Goal: Information Seeking & Learning: Learn about a topic

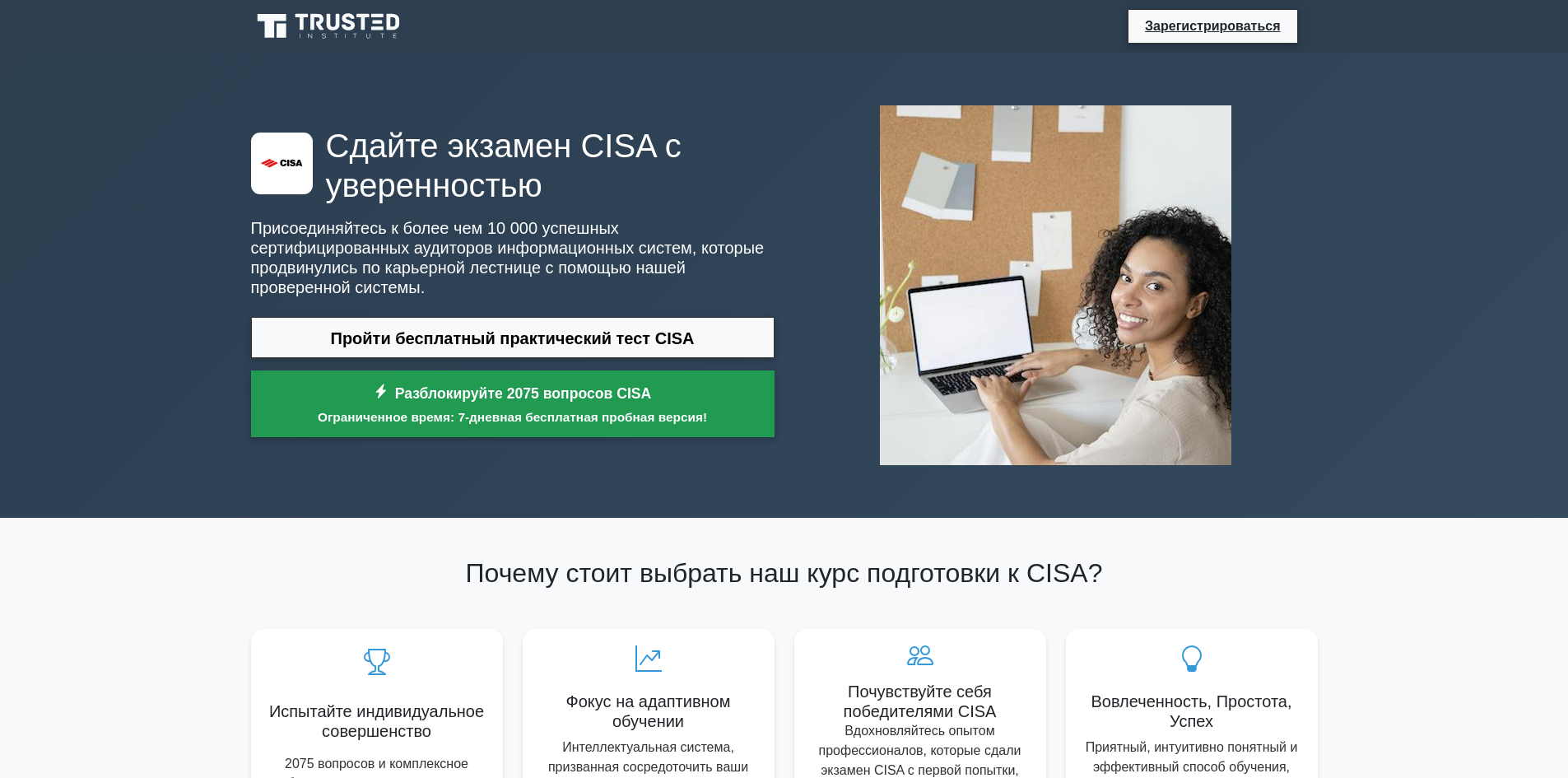
click at [581, 410] on font "Ограниченное время: 7-дневная бесплатная пробная версия!" at bounding box center [512, 416] width 389 height 14
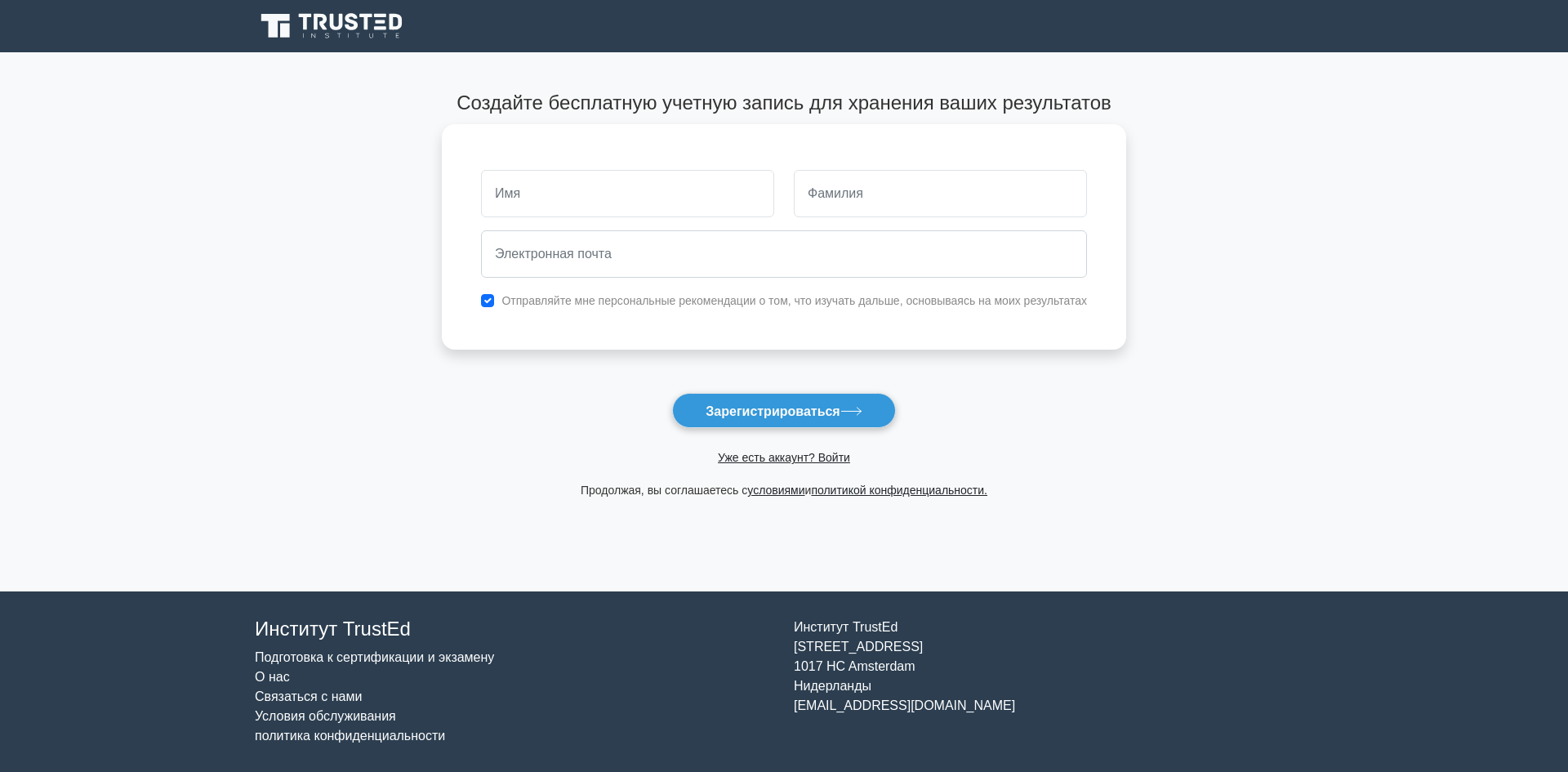
click at [558, 190] on input "text" at bounding box center [627, 194] width 293 height 47
type input "б"
type input "Б"
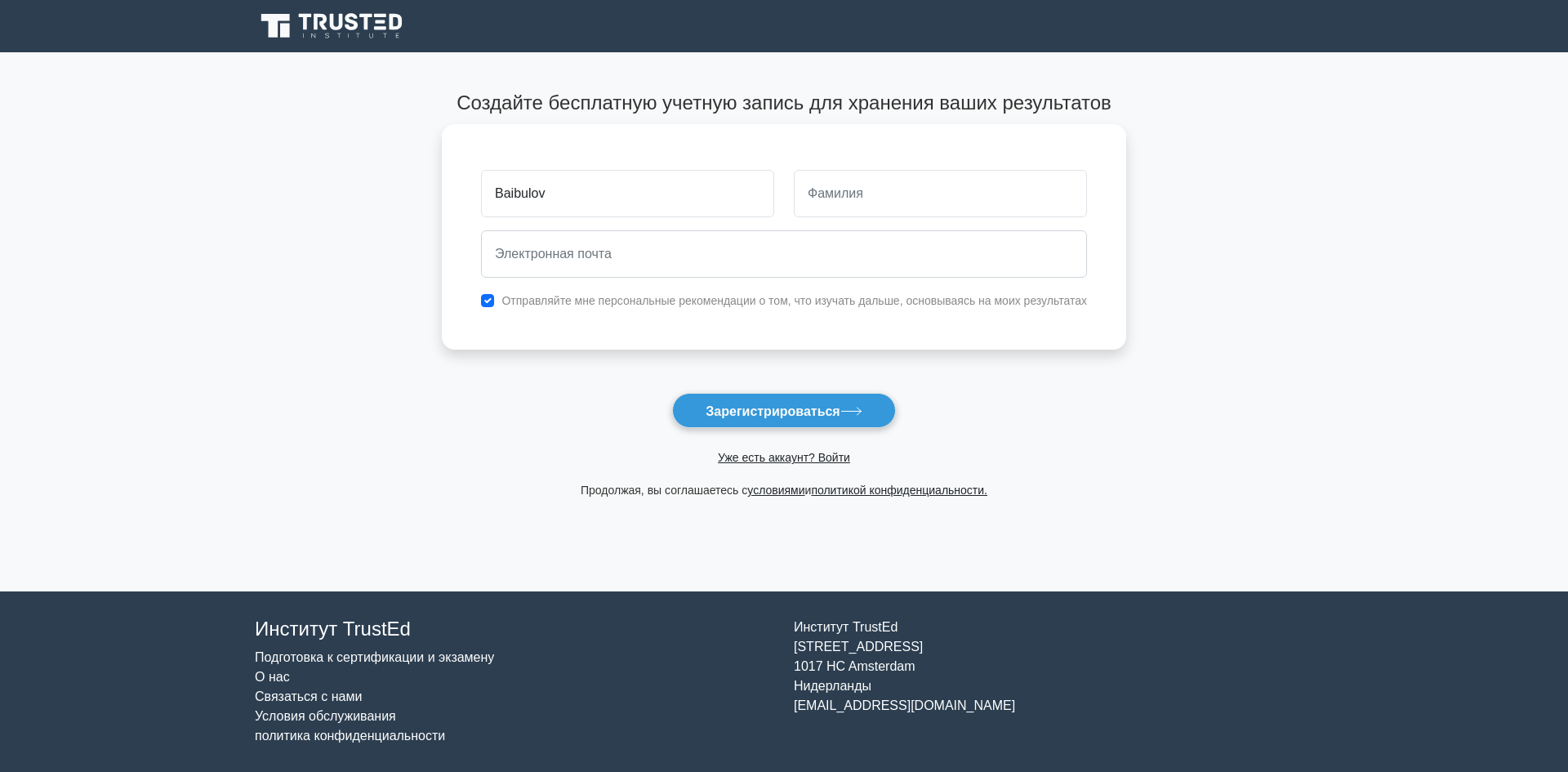
type input "Baibulov"
type input "Zhandos"
type input "baibulov.zhandos@gmail.com"
click at [841, 304] on font "Отправляйте мне персональные рекомендации о том, что изучать дальше, основываяс…" at bounding box center [794, 300] width 584 height 13
click at [494, 306] on input "checkbox" at bounding box center [487, 300] width 13 height 13
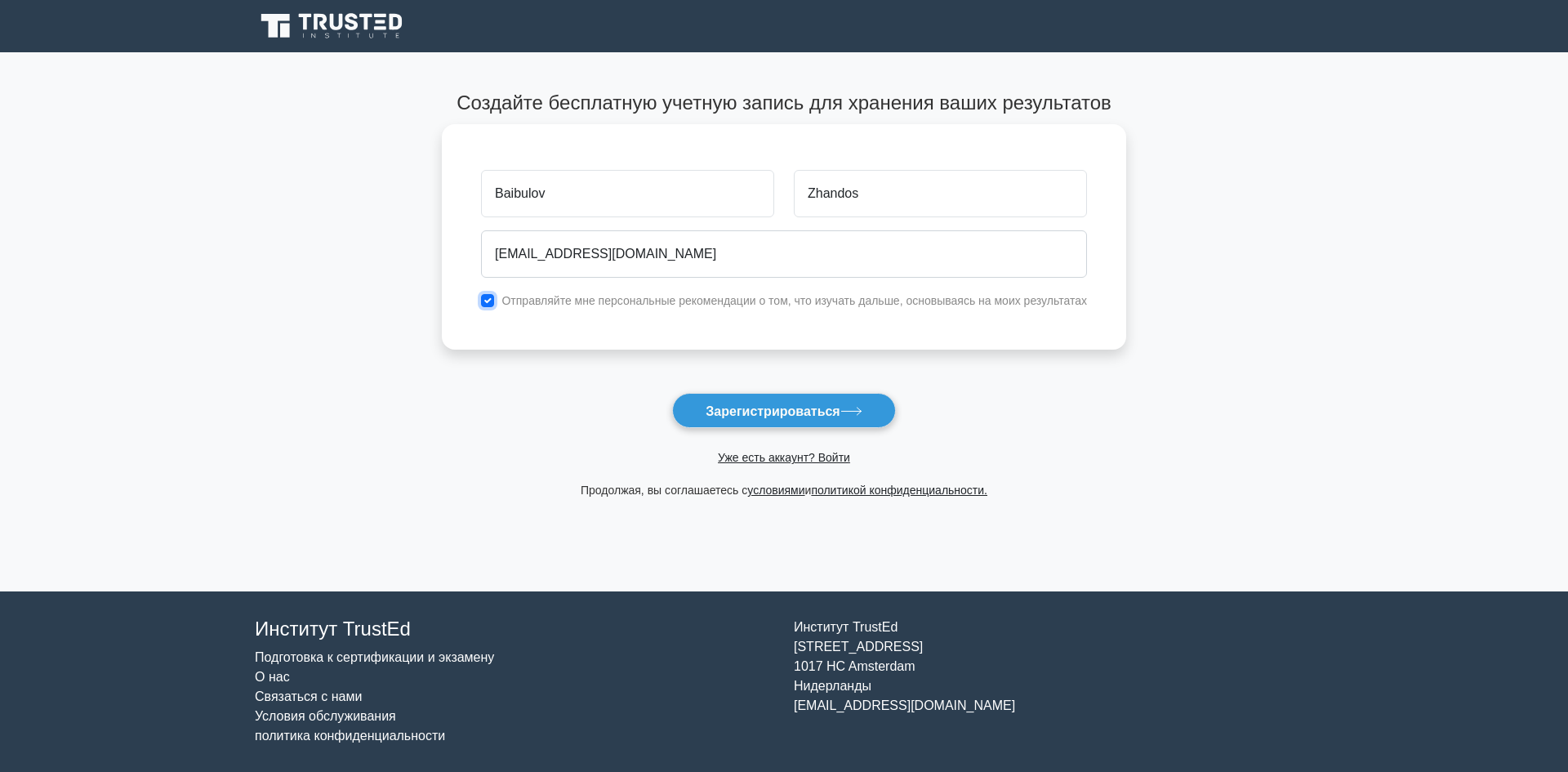
checkbox input "false"
click at [826, 419] on button "Зарегистрироваться" at bounding box center [783, 410] width 223 height 35
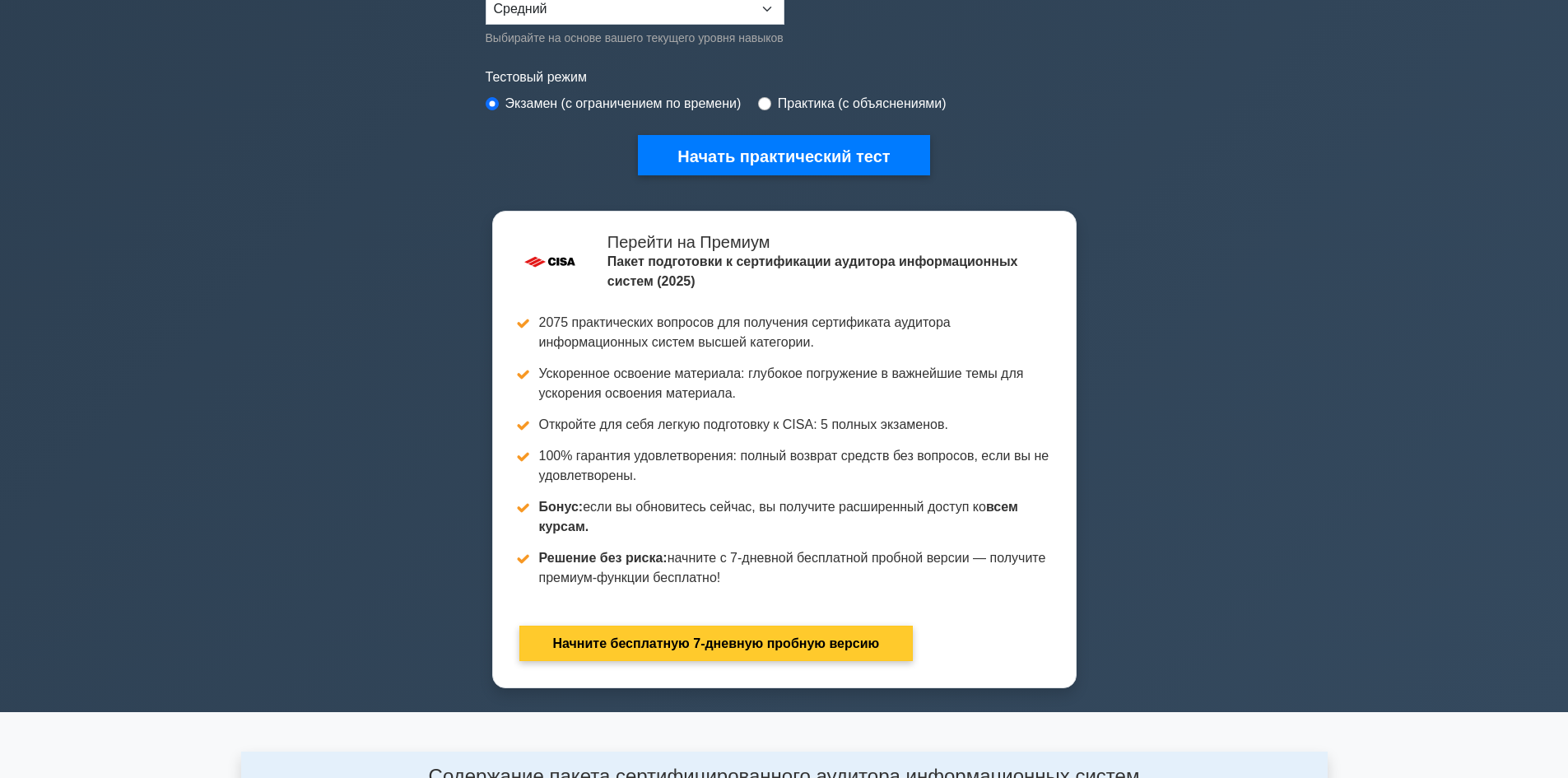
scroll to position [494, 0]
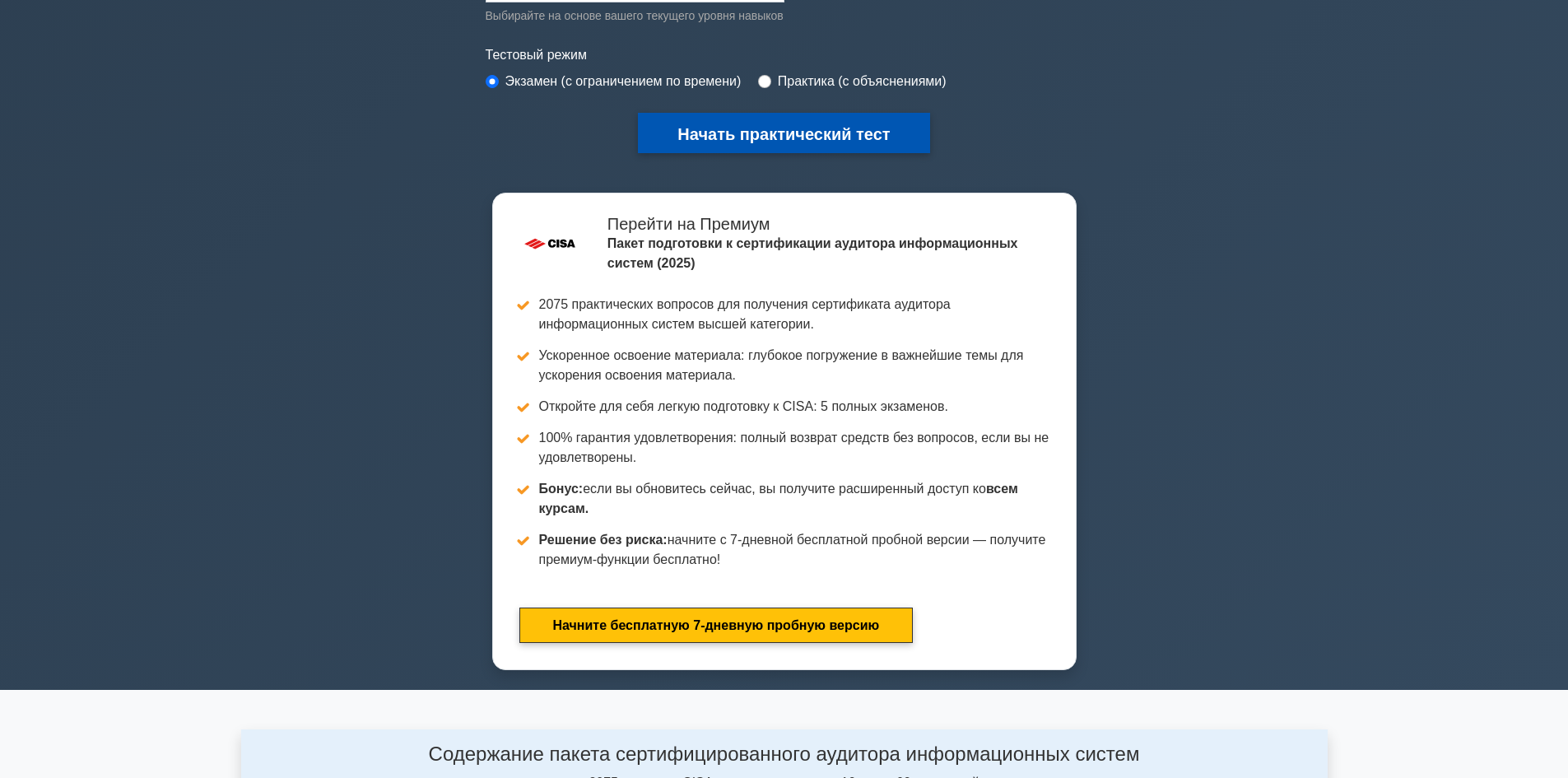
click at [771, 146] on button "Начать практический тест" at bounding box center [784, 133] width 291 height 40
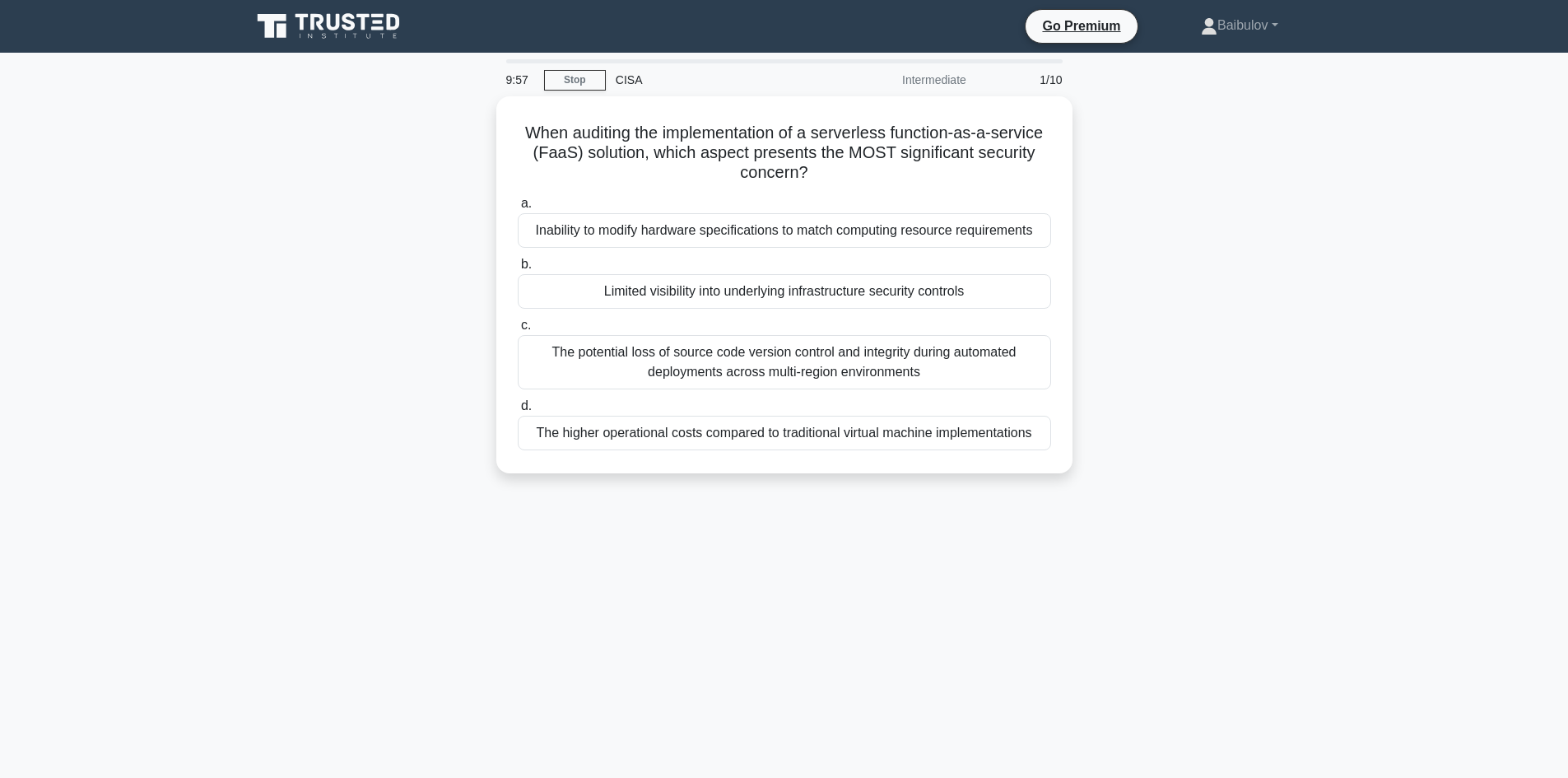
click at [1390, 345] on main "9:57 Stop CISA Intermediate 1/10 When auditing the implementation of a serverle…" at bounding box center [784, 470] width 1568 height 837
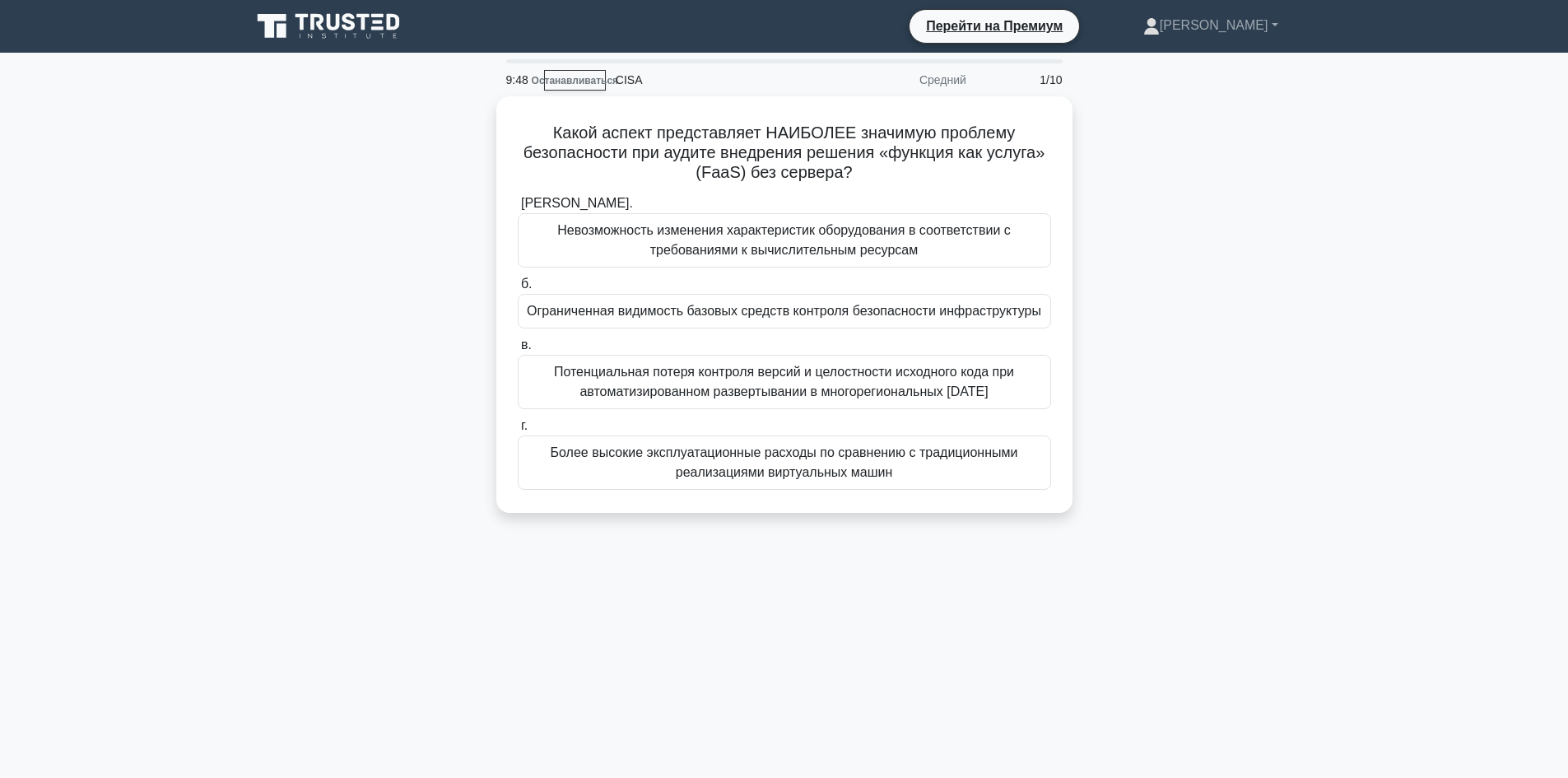
click at [1313, 174] on div "Какой аспект представляет НАИБОЛЕЕ значимую проблему безопасности при аудите вн…" at bounding box center [784, 314] width 1087 height 436
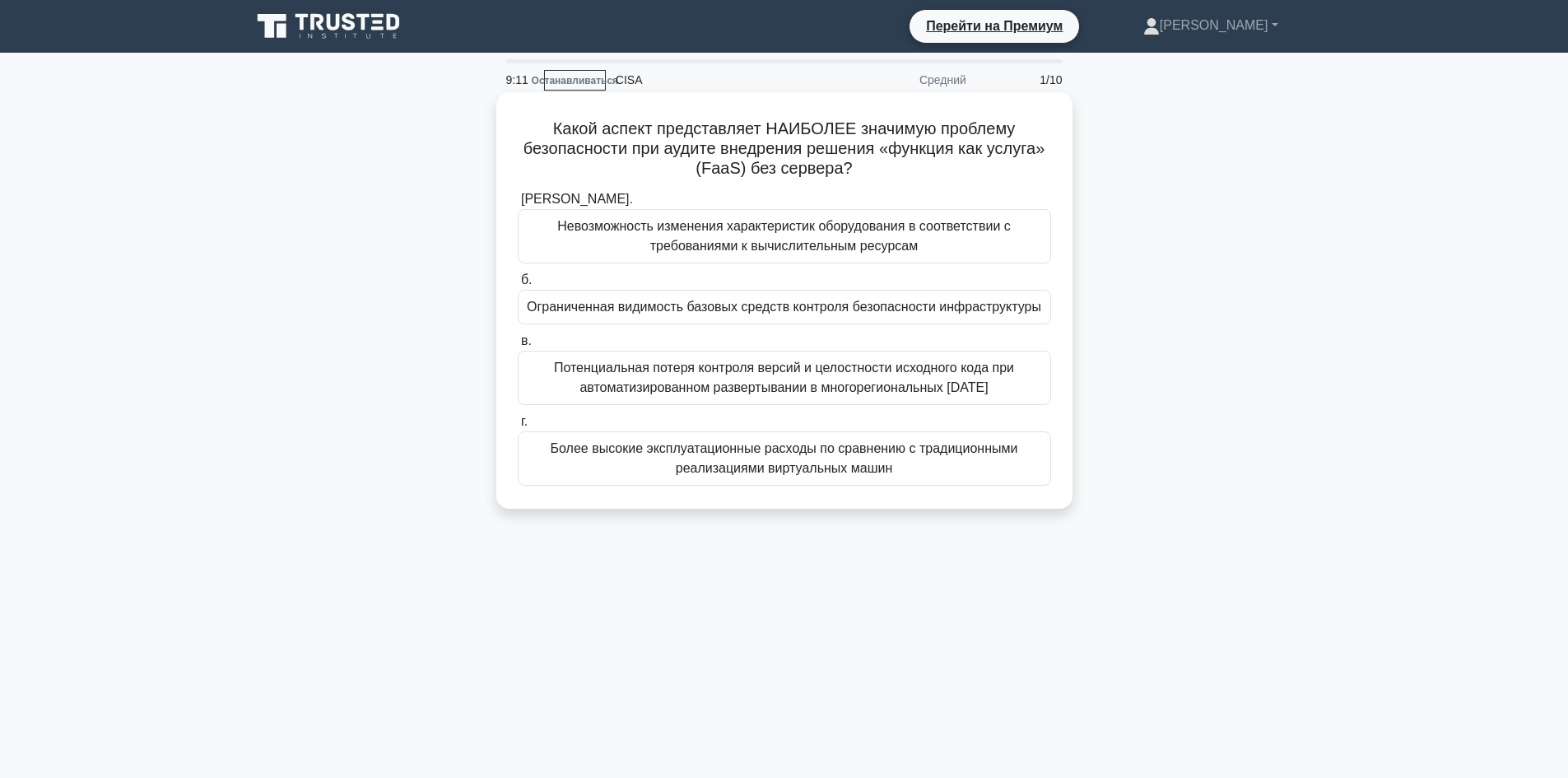
click at [860, 236] on font "Невозможность изменения характеристик оборудования в соответствии с требованиям…" at bounding box center [784, 236] width 454 height 34
click at [518, 205] on input "[PERSON_NAME]. Невозможность изменения характеристик оборудования в соответстви…" at bounding box center [518, 200] width 0 height 11
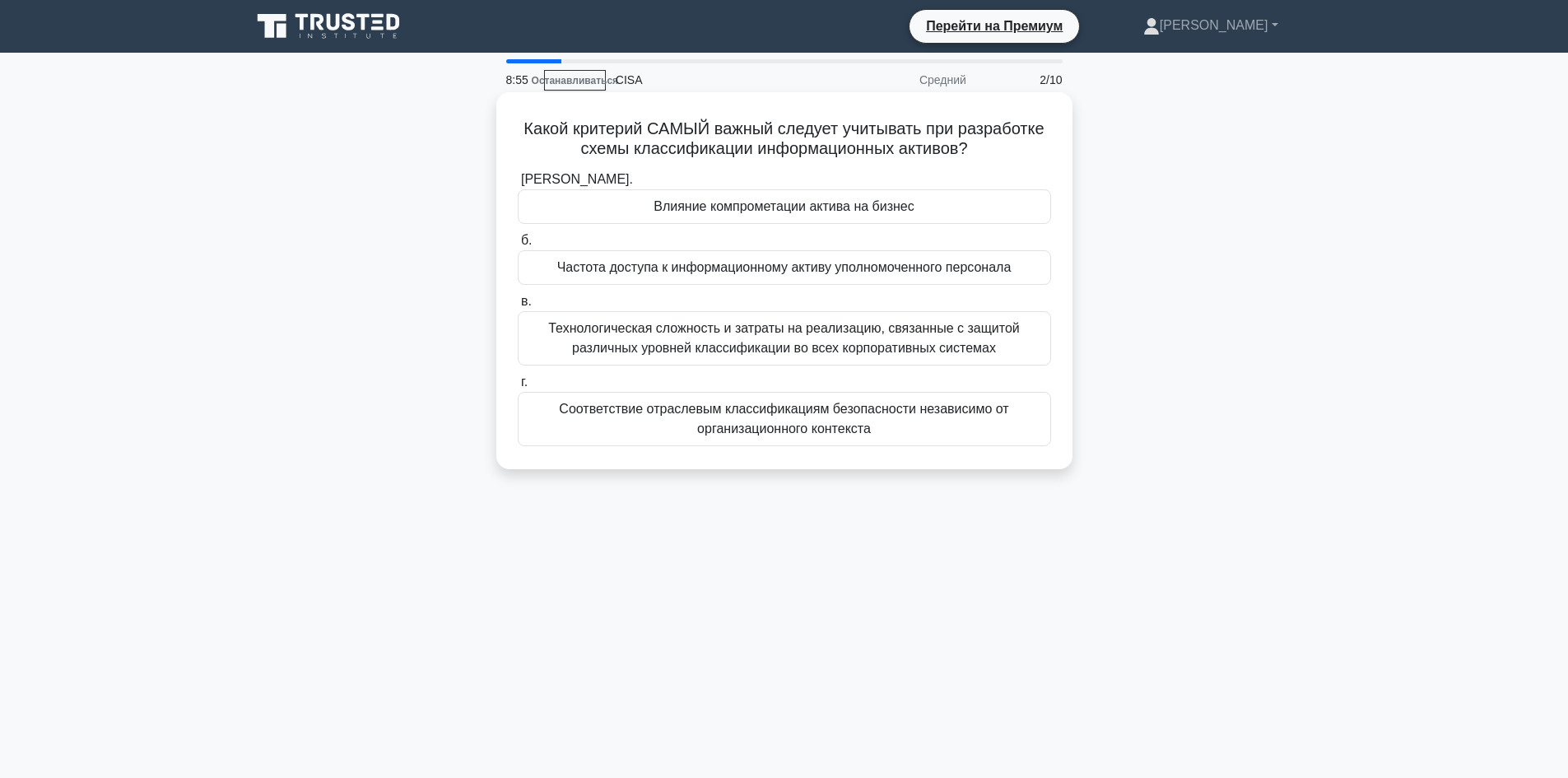
click at [828, 212] on font "Влияние компрометации актива на бизнес" at bounding box center [784, 205] width 261 height 14
click at [518, 185] on input "[PERSON_NAME]. Влияние компрометации актива на бизнес" at bounding box center [518, 180] width 0 height 11
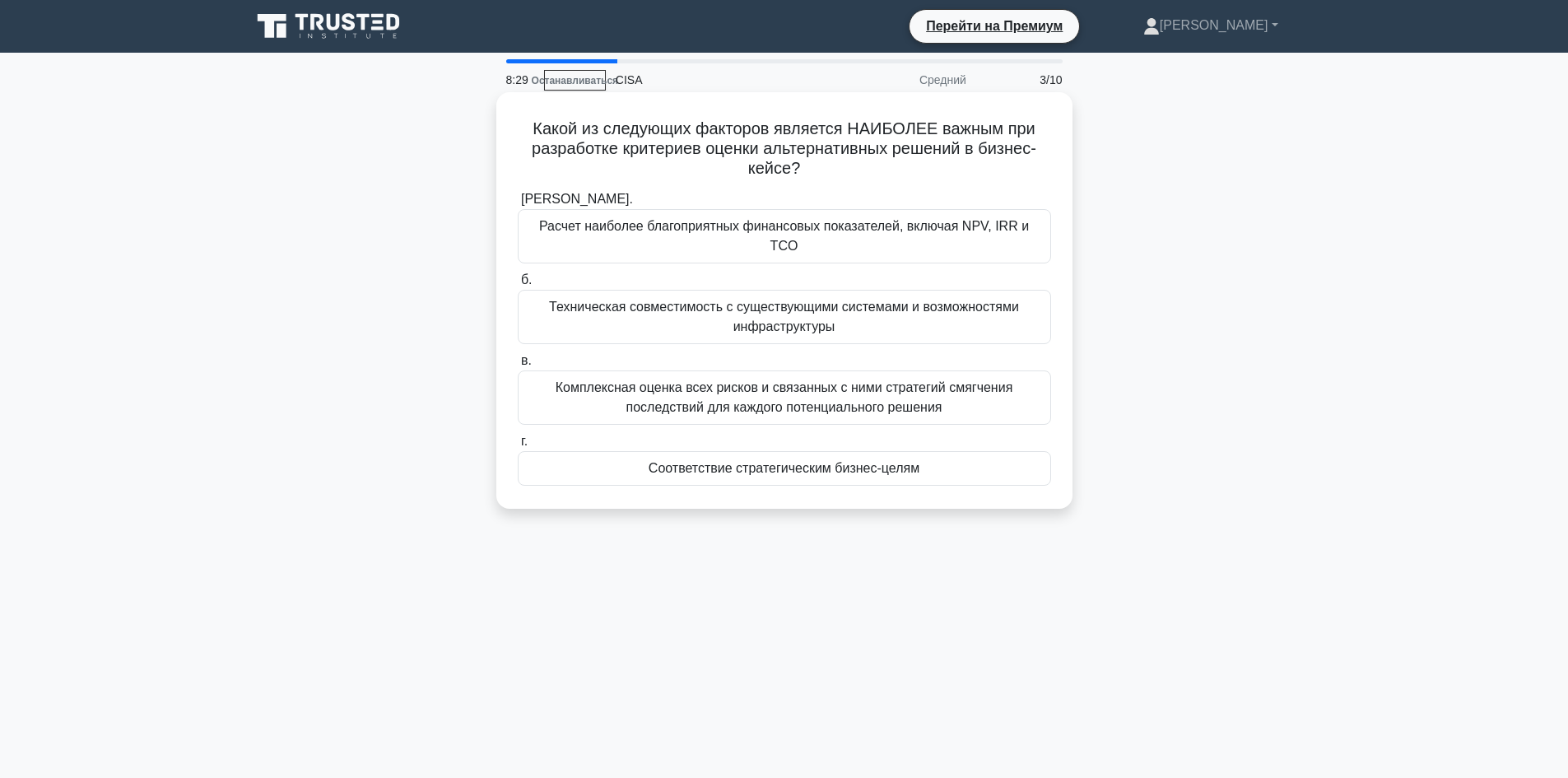
click at [871, 300] on font "Техническая совместимость с существующими системами и возможностями инфраструкт…" at bounding box center [784, 316] width 470 height 34
click at [518, 286] on input "б. Техническая совместимость с существующими системами и возможностями инфрастр…" at bounding box center [518, 280] width 0 height 11
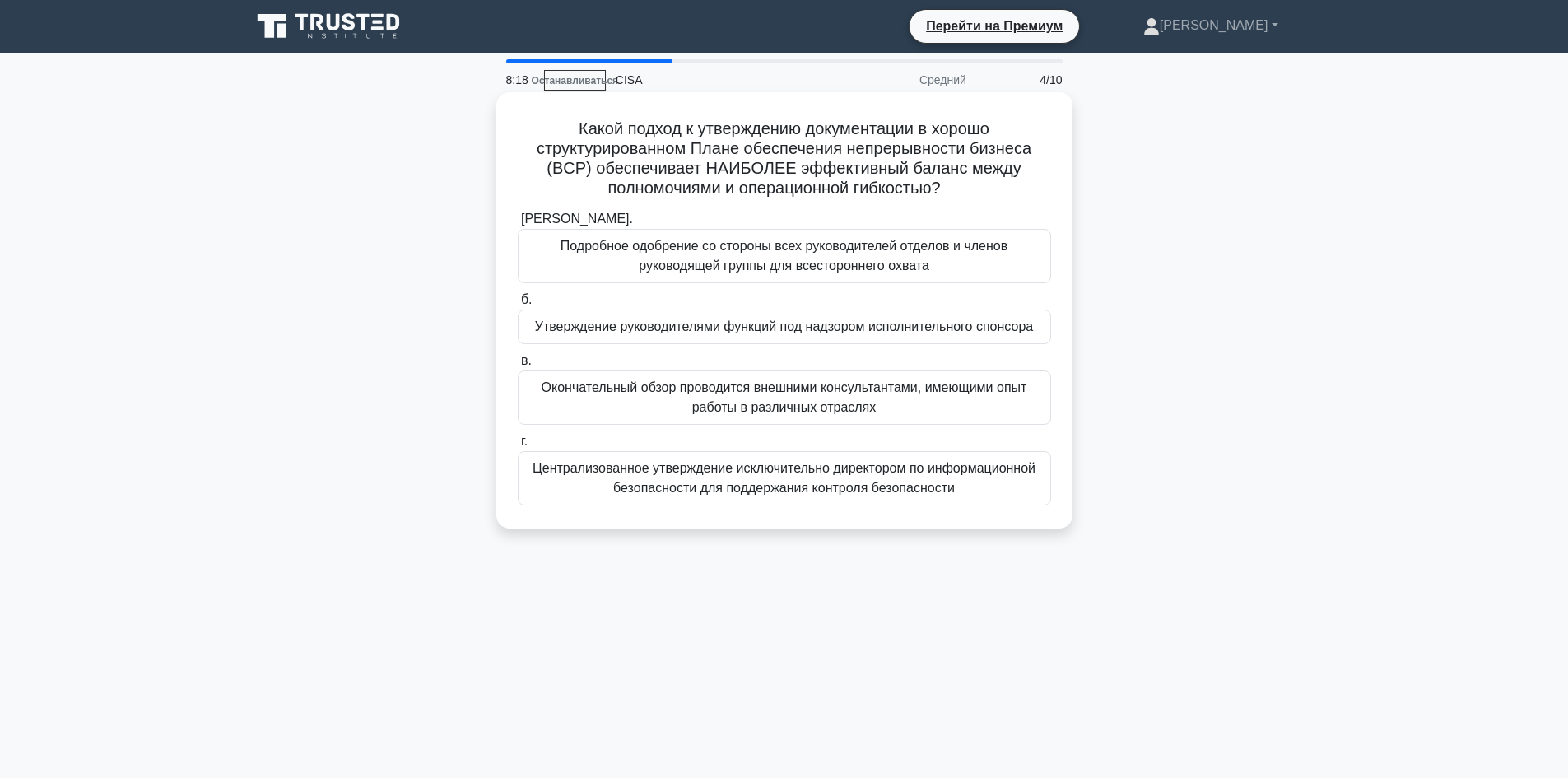
click at [764, 400] on font "Окончательный обзор проводится внешними консультантами, имеющими опыт работы в …" at bounding box center [784, 397] width 486 height 34
click at [518, 367] on input "в. Окончательный обзор проводится внешними консультантами, имеющими опыт работы…" at bounding box center [518, 361] width 0 height 11
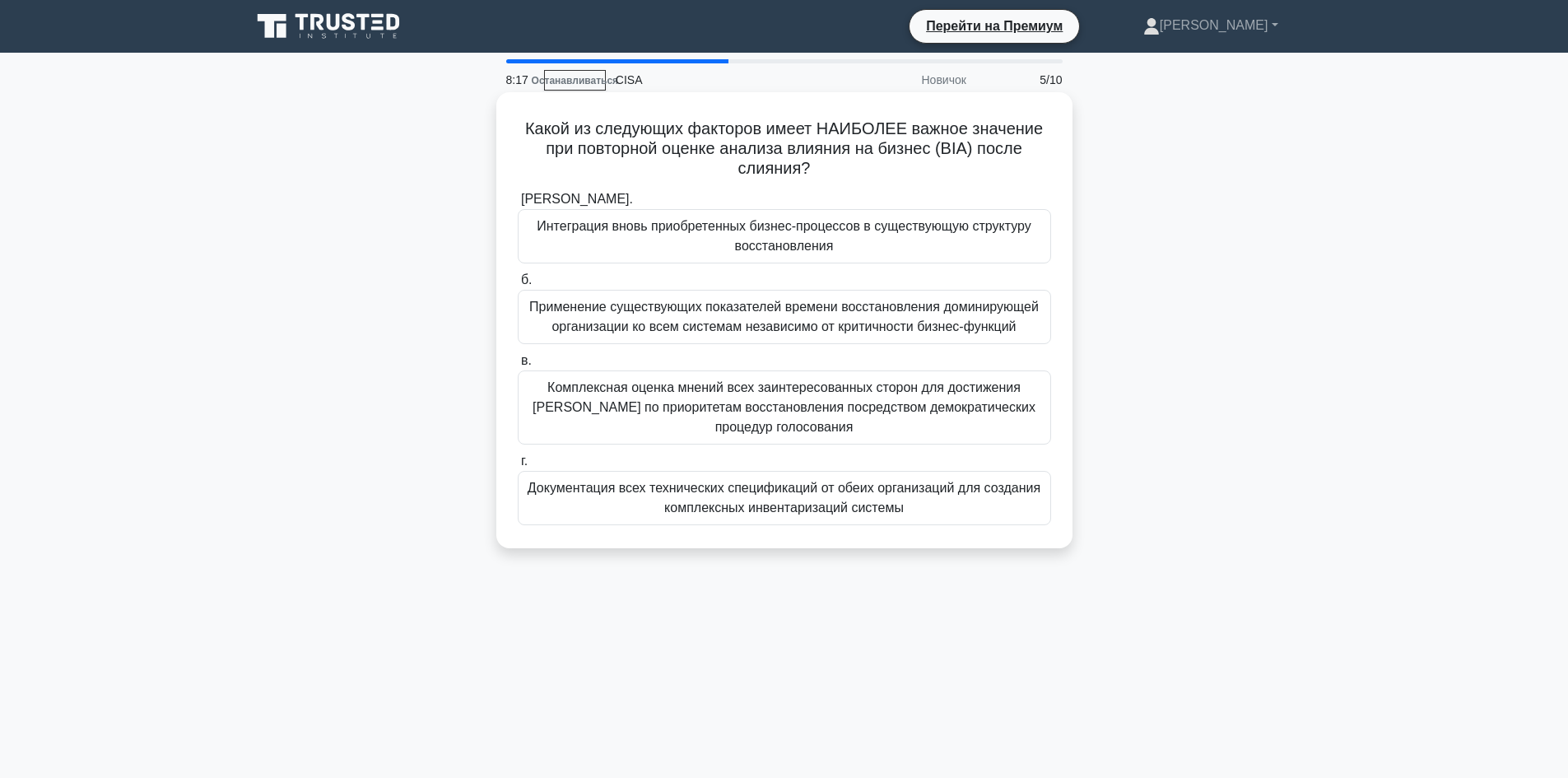
click at [806, 327] on font "Применение существующих показателей времени восстановления доминирующей организ…" at bounding box center [784, 316] width 510 height 34
click at [518, 286] on input "б. Применение существующих показателей времени восстановления доминирующей орга…" at bounding box center [518, 280] width 0 height 11
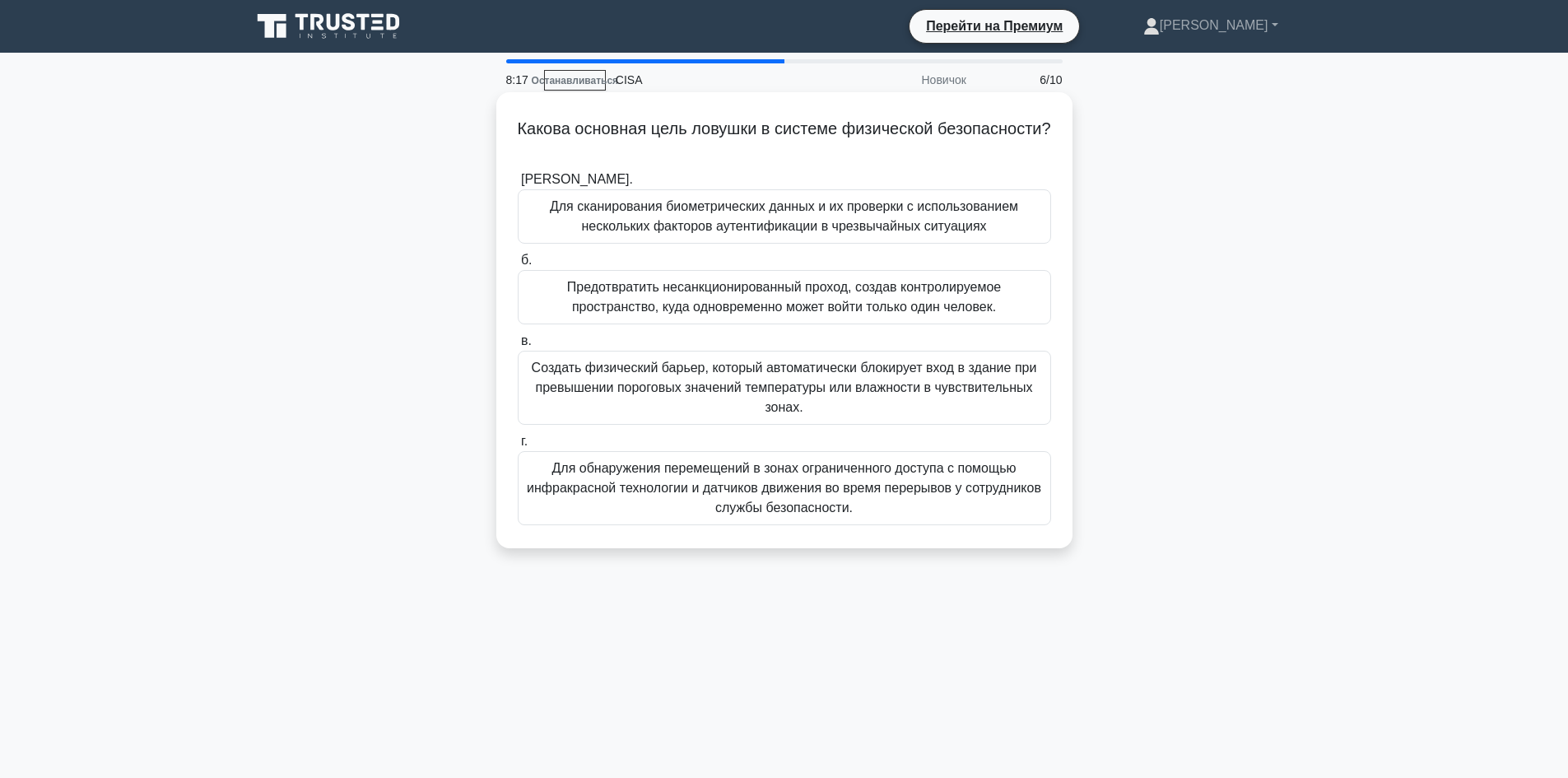
click at [800, 400] on font "Создать физический барьер, который автоматически блокирует вход в здание при пр…" at bounding box center [784, 387] width 506 height 53
click at [518, 346] on input "в. Создать физический барьер, который автоматически блокирует вход в здание при…" at bounding box center [518, 342] width 0 height 11
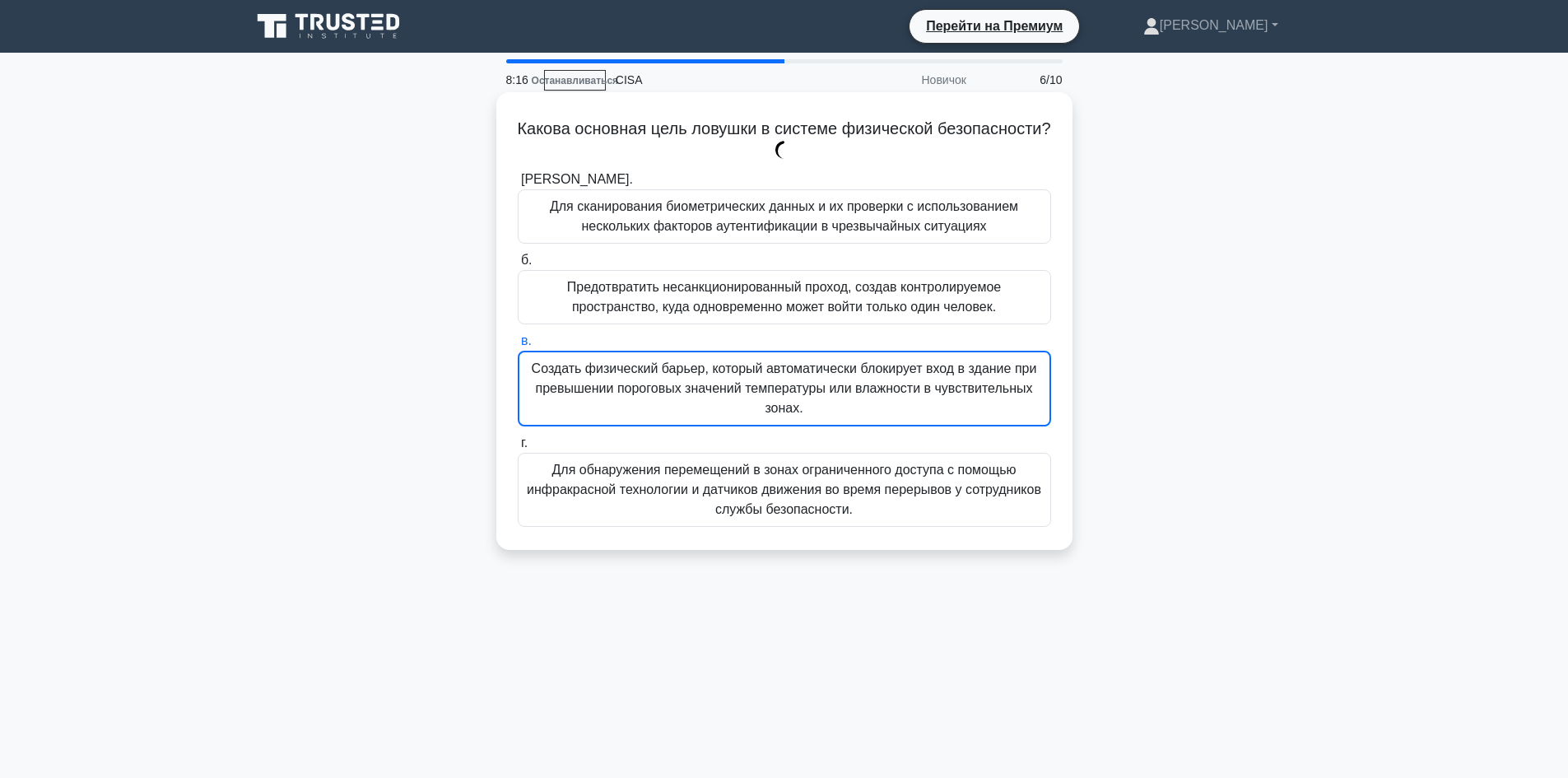
click at [801, 307] on font "Предотвратить несанкционированный проход, создав контролируемое пространство, к…" at bounding box center [784, 296] width 433 height 34
click at [518, 266] on input "б. Предотвратить несанкционированный проход, создав контролируемое пространство…" at bounding box center [518, 260] width 0 height 11
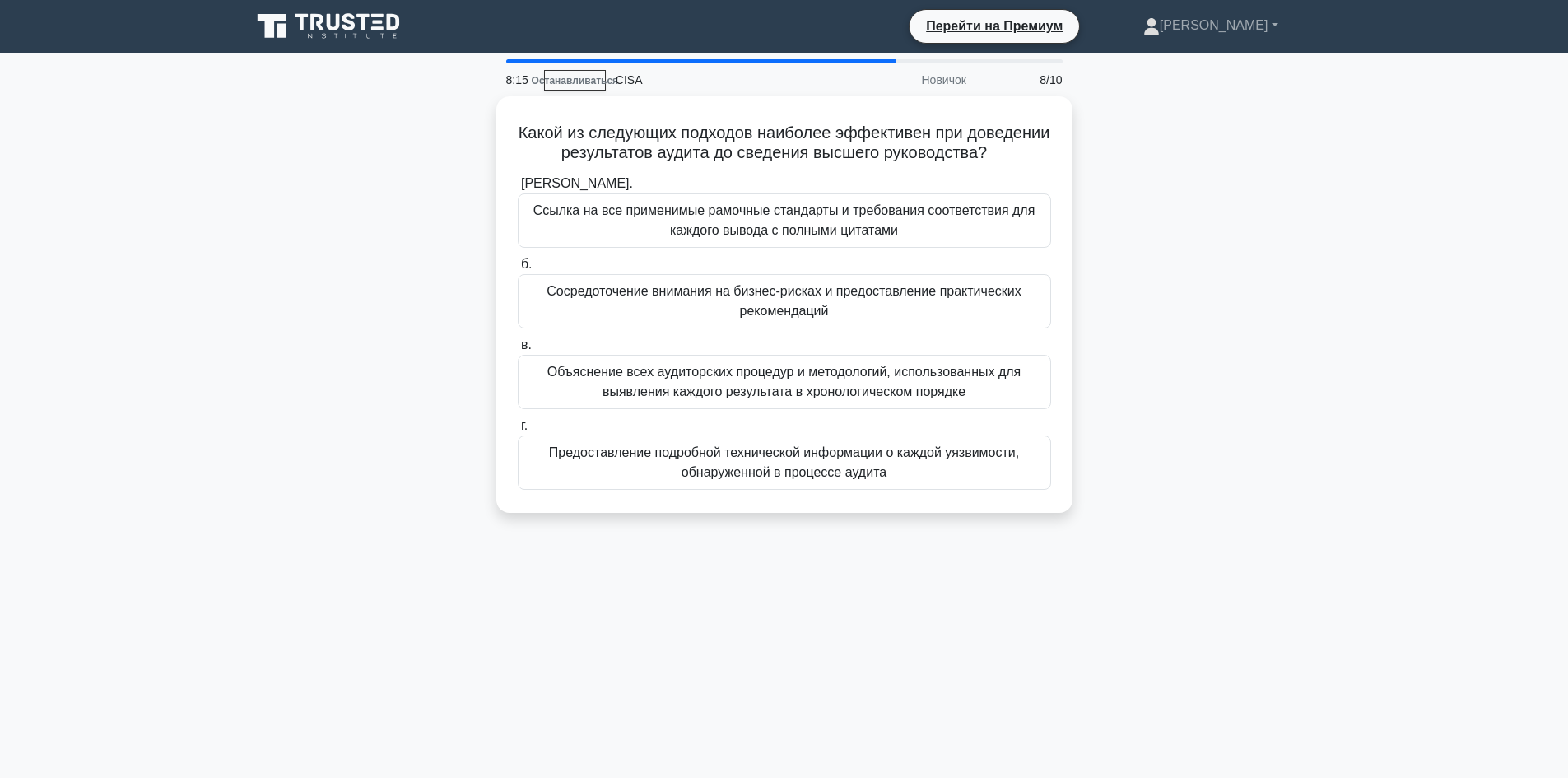
click at [825, 290] on div "Сосредоточение внимания на бизнес-рисках и предоставление практических рекоменд…" at bounding box center [784, 301] width 533 height 54
click at [518, 270] on input "б. Сосредоточение внимания на бизнес-рисках и предоставление практических реком…" at bounding box center [518, 265] width 0 height 11
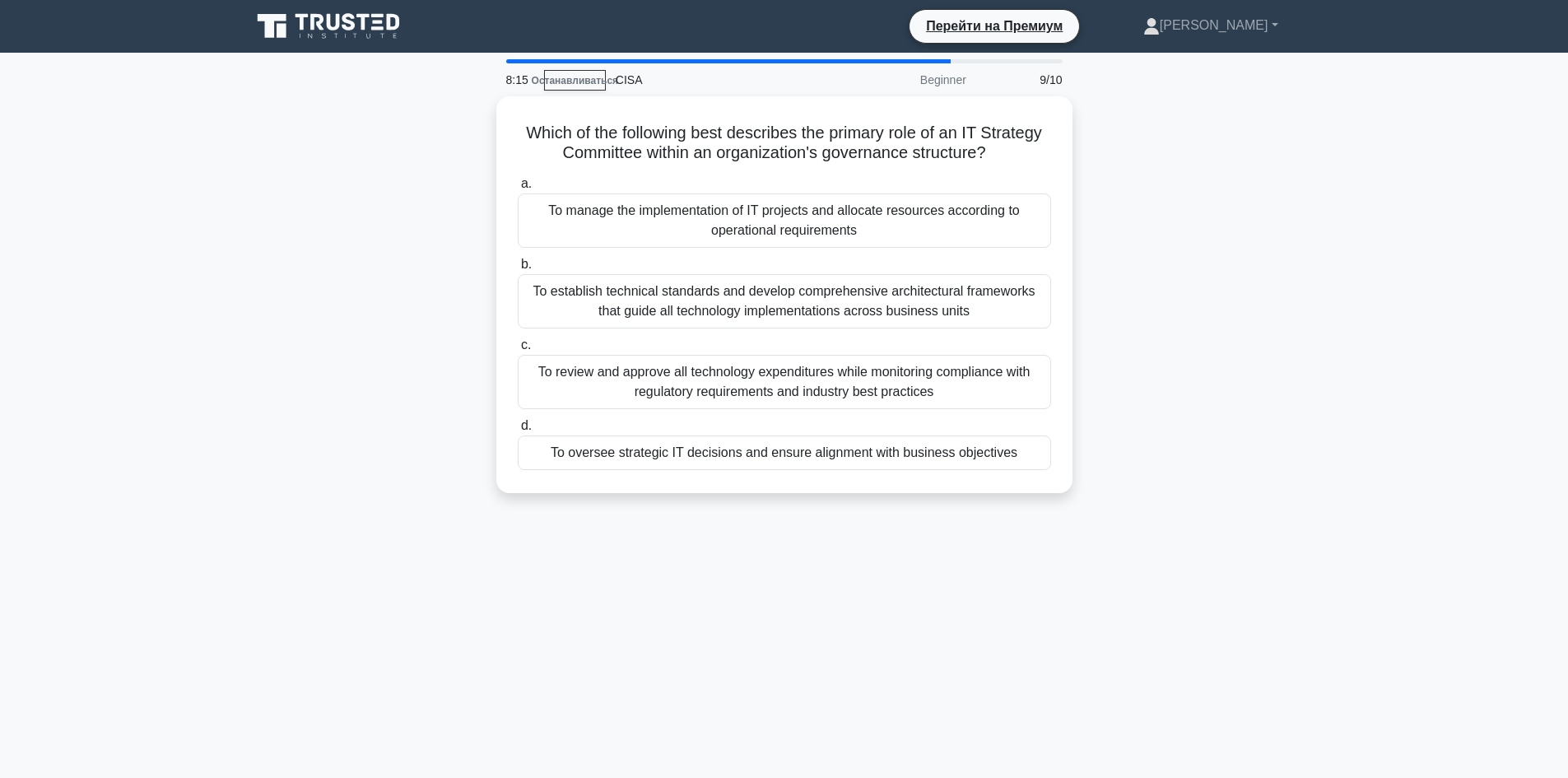
drag, startPoint x: 821, startPoint y: 383, endPoint x: 819, endPoint y: 406, distance: 23.1
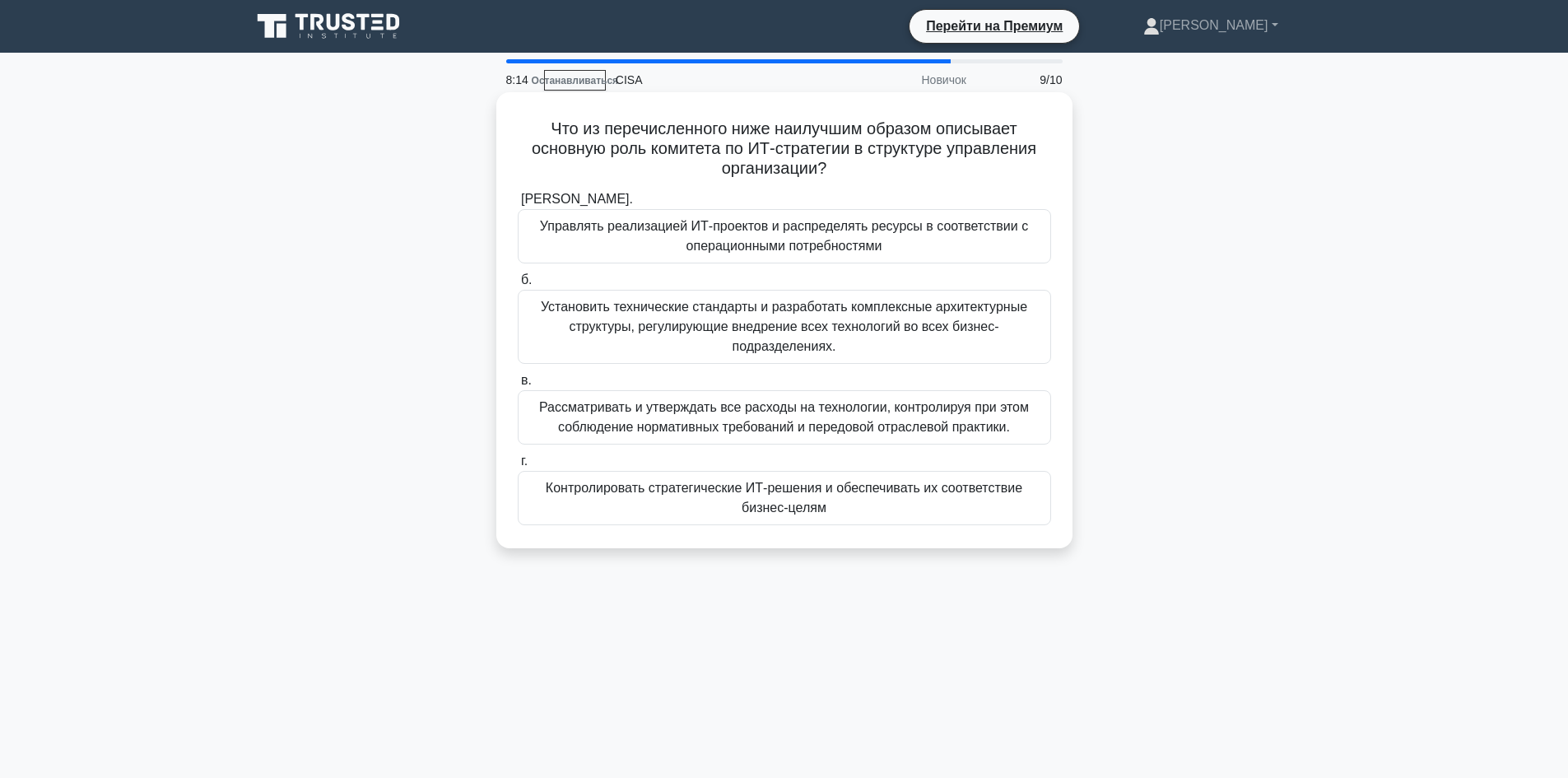
click at [814, 433] on font "Рассматривать и утверждать все расходы на технологии, контролируя при этом собл…" at bounding box center [784, 417] width 489 height 34
click at [518, 386] on input "в. Рассматривать и утверждать все расходы на технологии, контролируя при этом с…" at bounding box center [518, 381] width 0 height 11
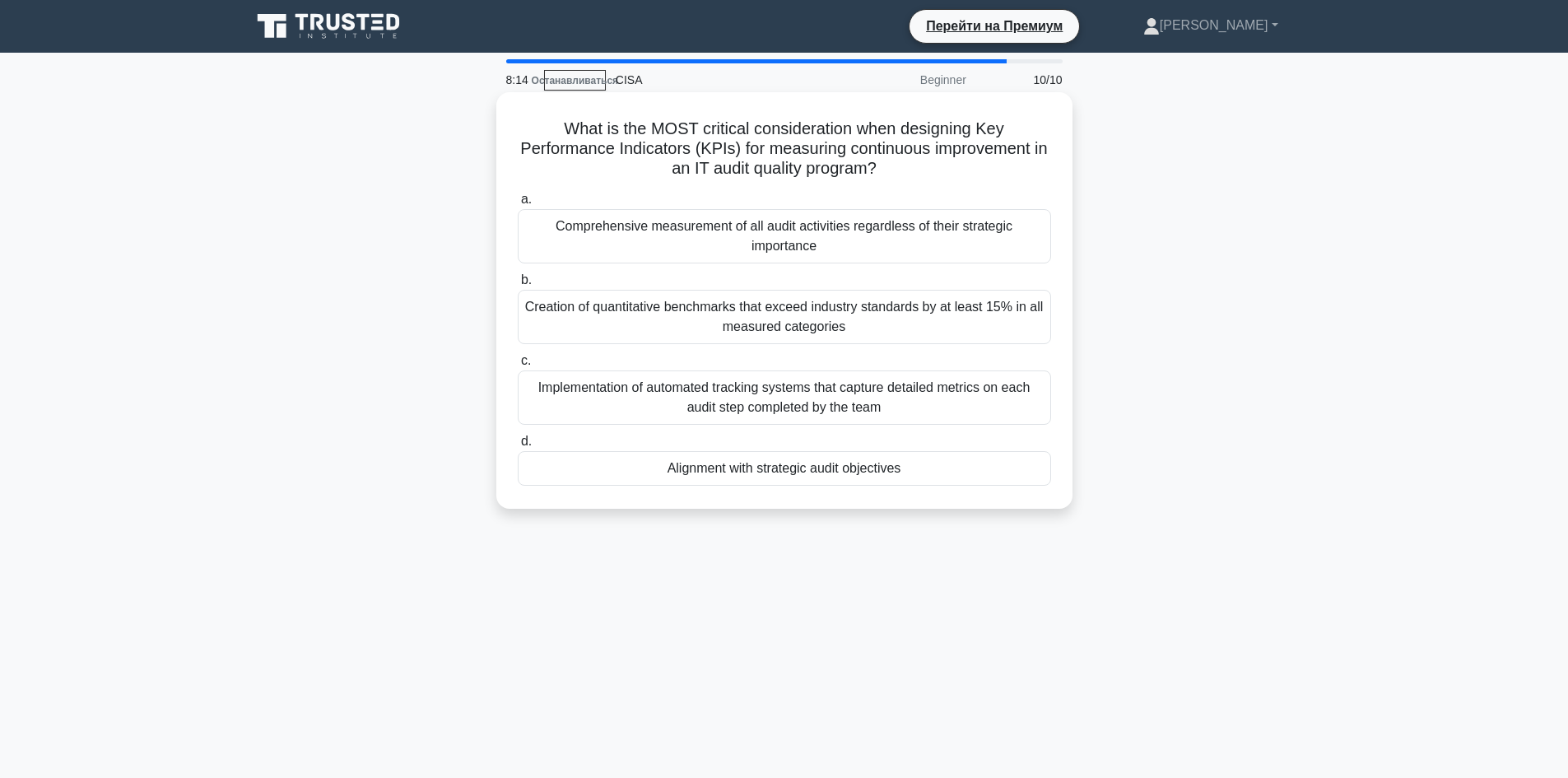
click at [807, 462] on div "Alignment with strategic audit objectives" at bounding box center [784, 468] width 533 height 35
click at [518, 447] on input "d. Alignment with strategic audit objectives" at bounding box center [518, 442] width 0 height 11
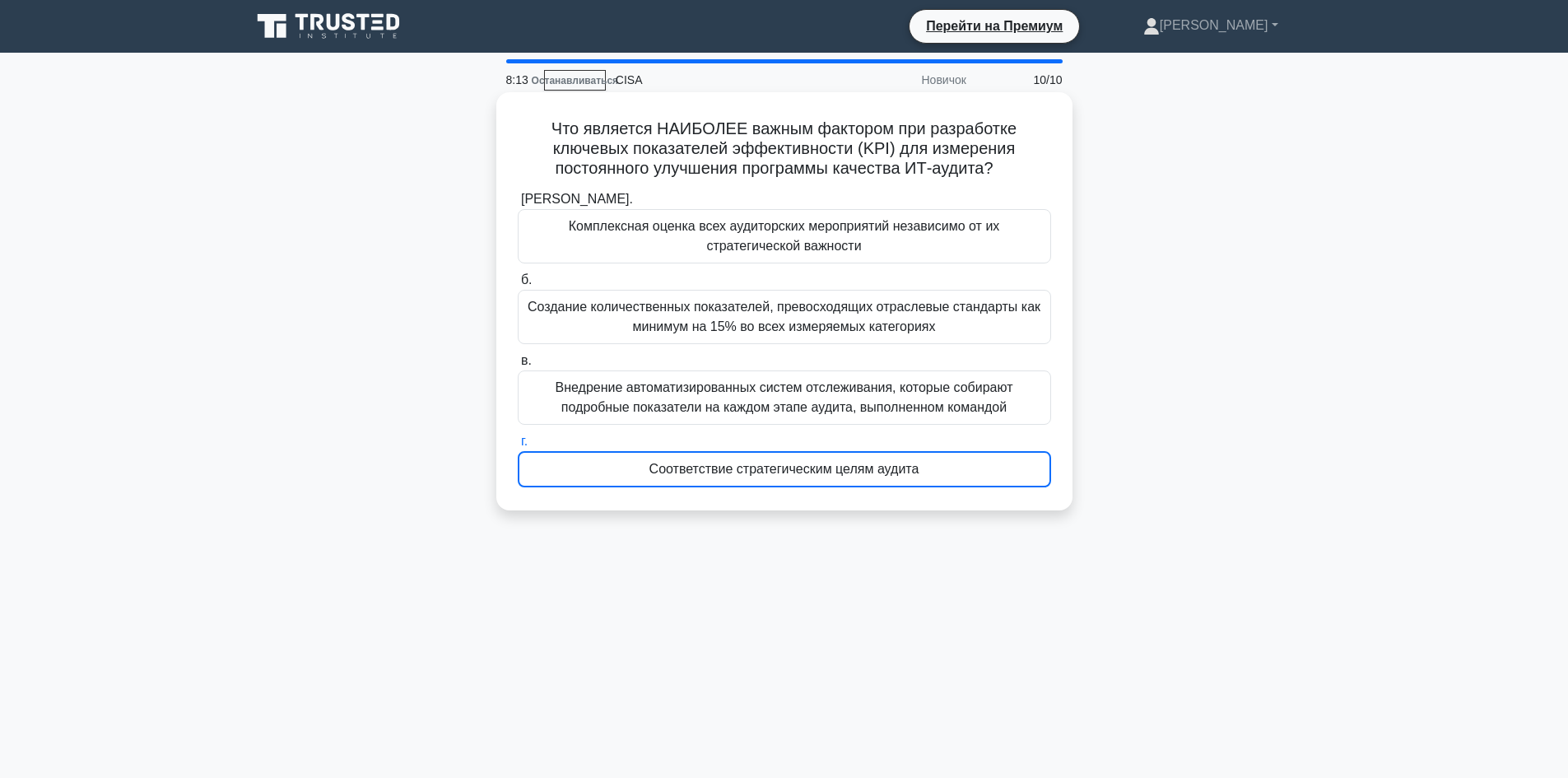
click at [814, 408] on font "Внедрение автоматизированных систем отслеживания, которые собирают подробные по…" at bounding box center [784, 397] width 457 height 34
click at [518, 367] on input "в. Внедрение автоматизированных систем отслеживания, которые собирают подробные…" at bounding box center [518, 361] width 0 height 11
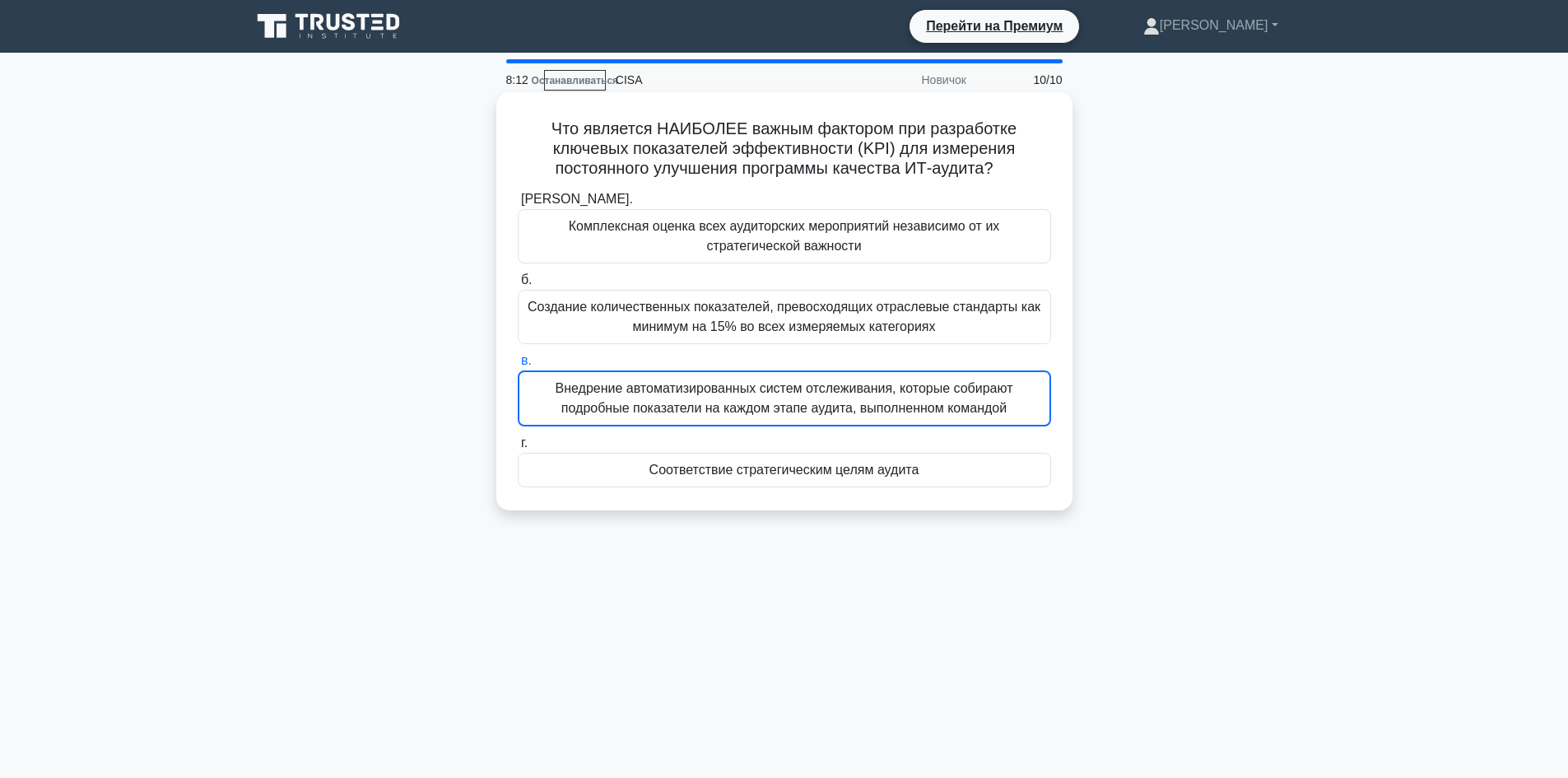
click at [876, 458] on div "Соответствие стратегическим целям аудита" at bounding box center [784, 470] width 533 height 35
click at [518, 449] on input "г. Соответствие стратегическим целям аудита" at bounding box center [518, 444] width 0 height 11
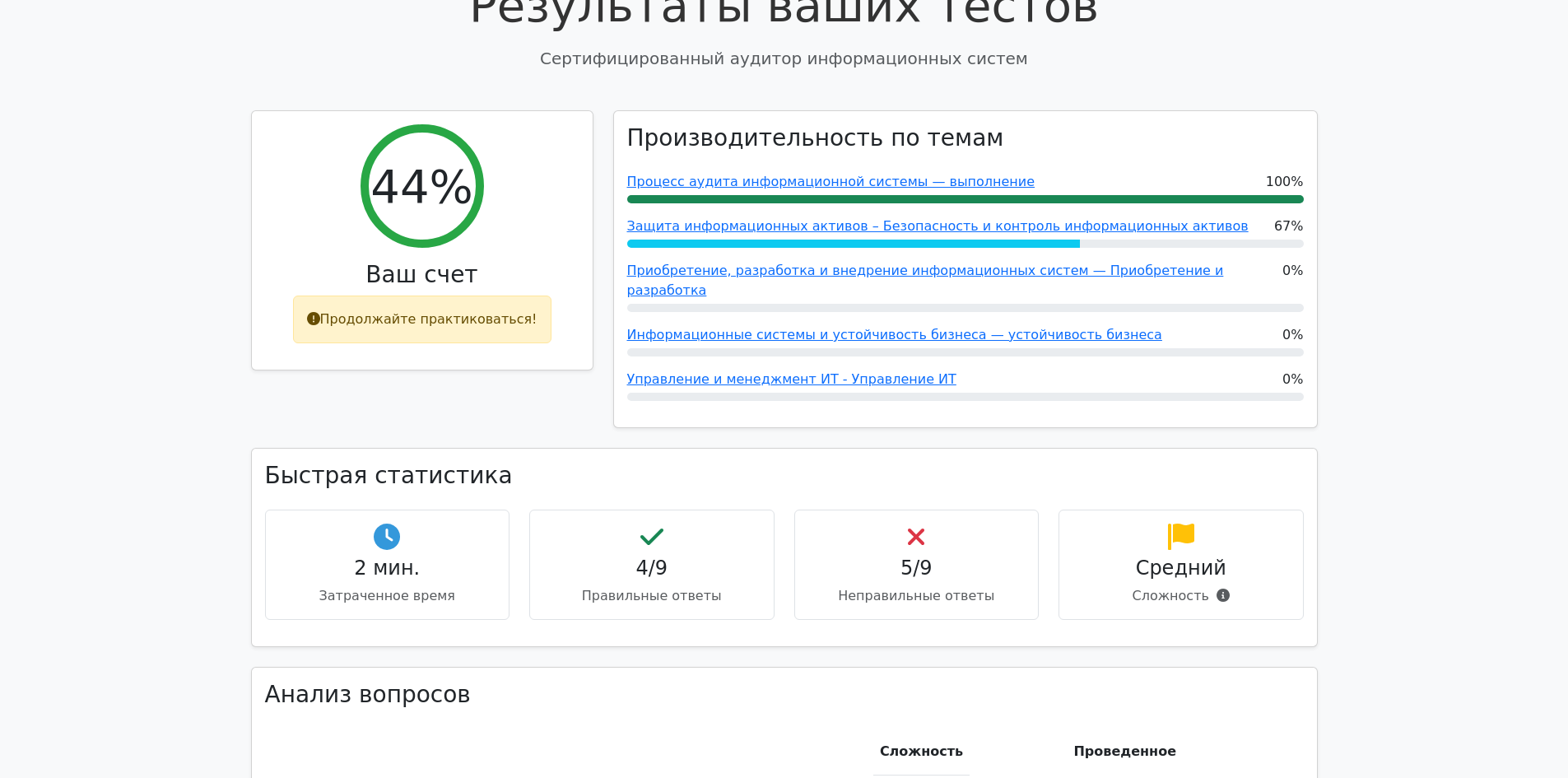
scroll to position [659, 0]
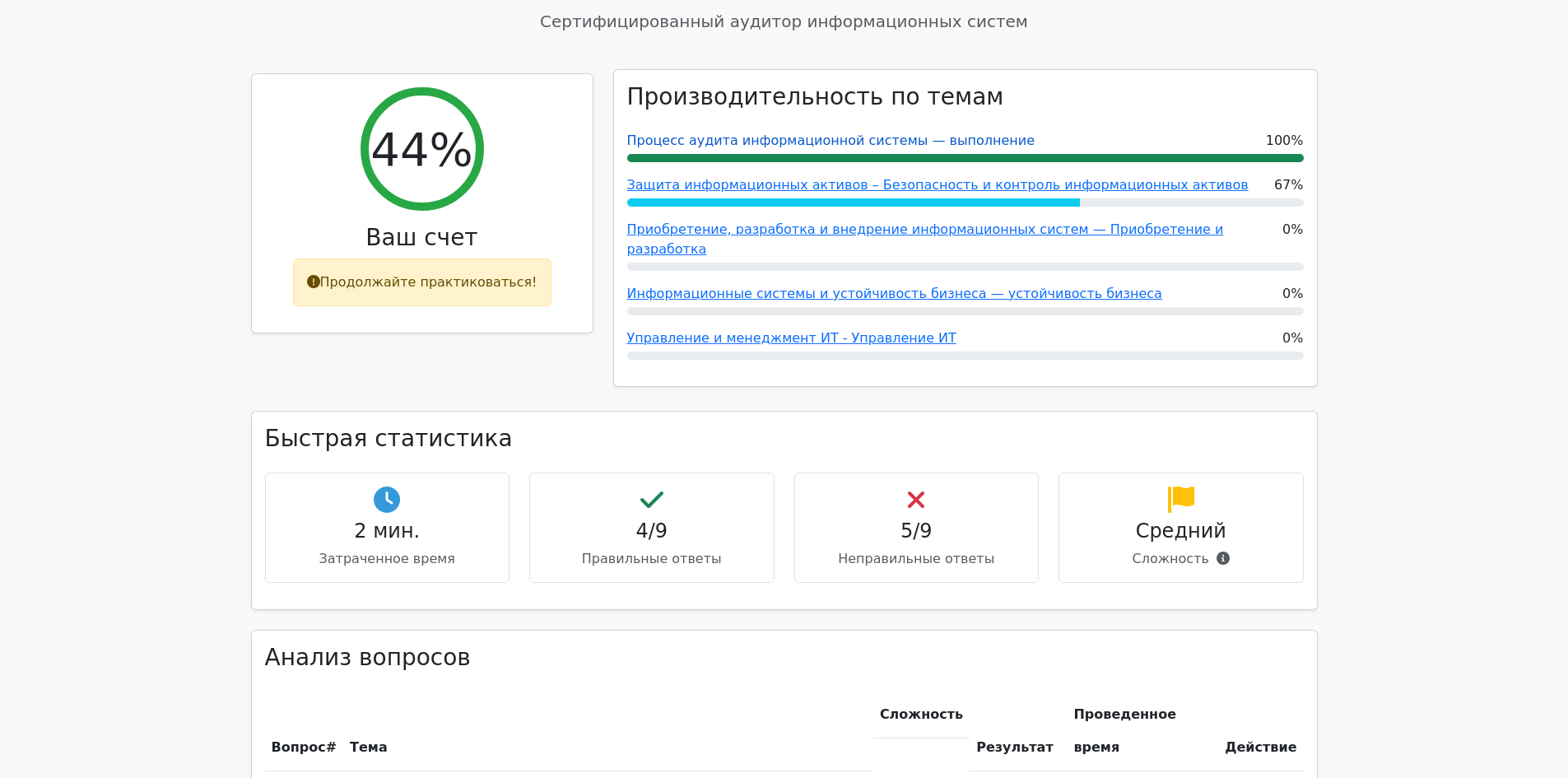
click at [922, 143] on font "Процесс аудита информационной системы — выполнение" at bounding box center [832, 140] width 409 height 16
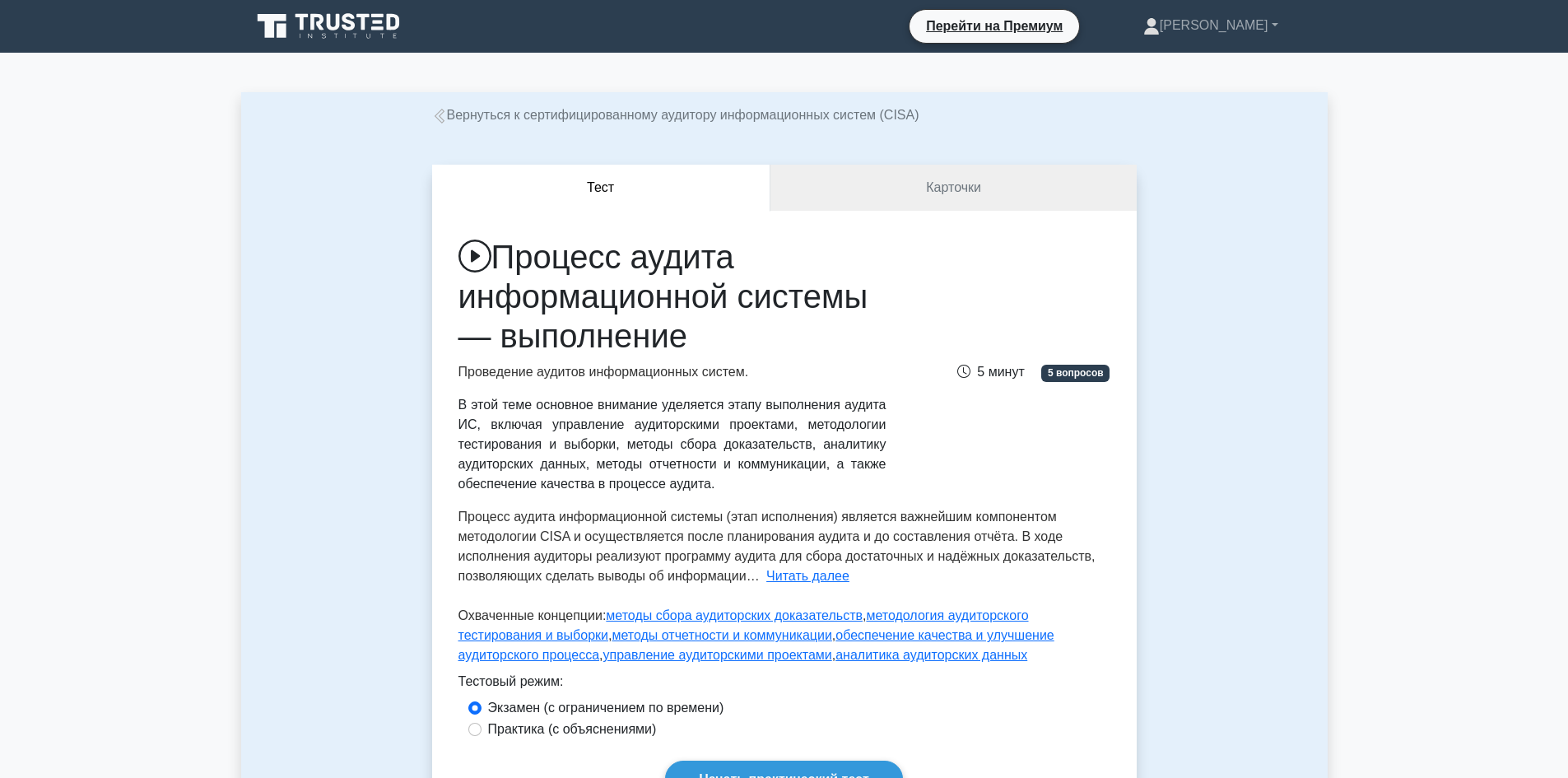
click at [344, 32] on icon at bounding box center [330, 27] width 158 height 31
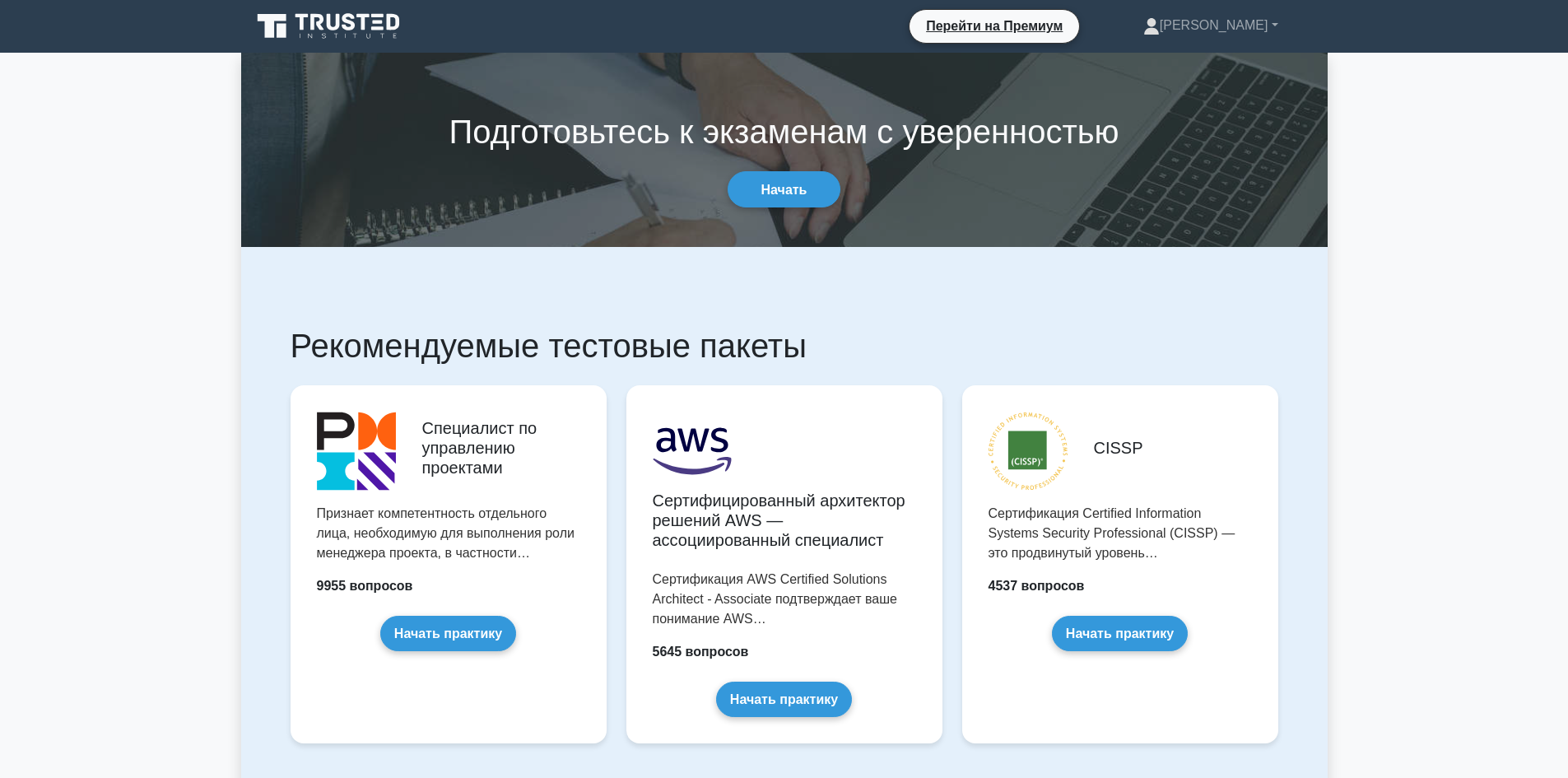
click at [382, 19] on icon at bounding box center [330, 27] width 158 height 31
click at [812, 198] on link "Начать" at bounding box center [784, 189] width 114 height 36
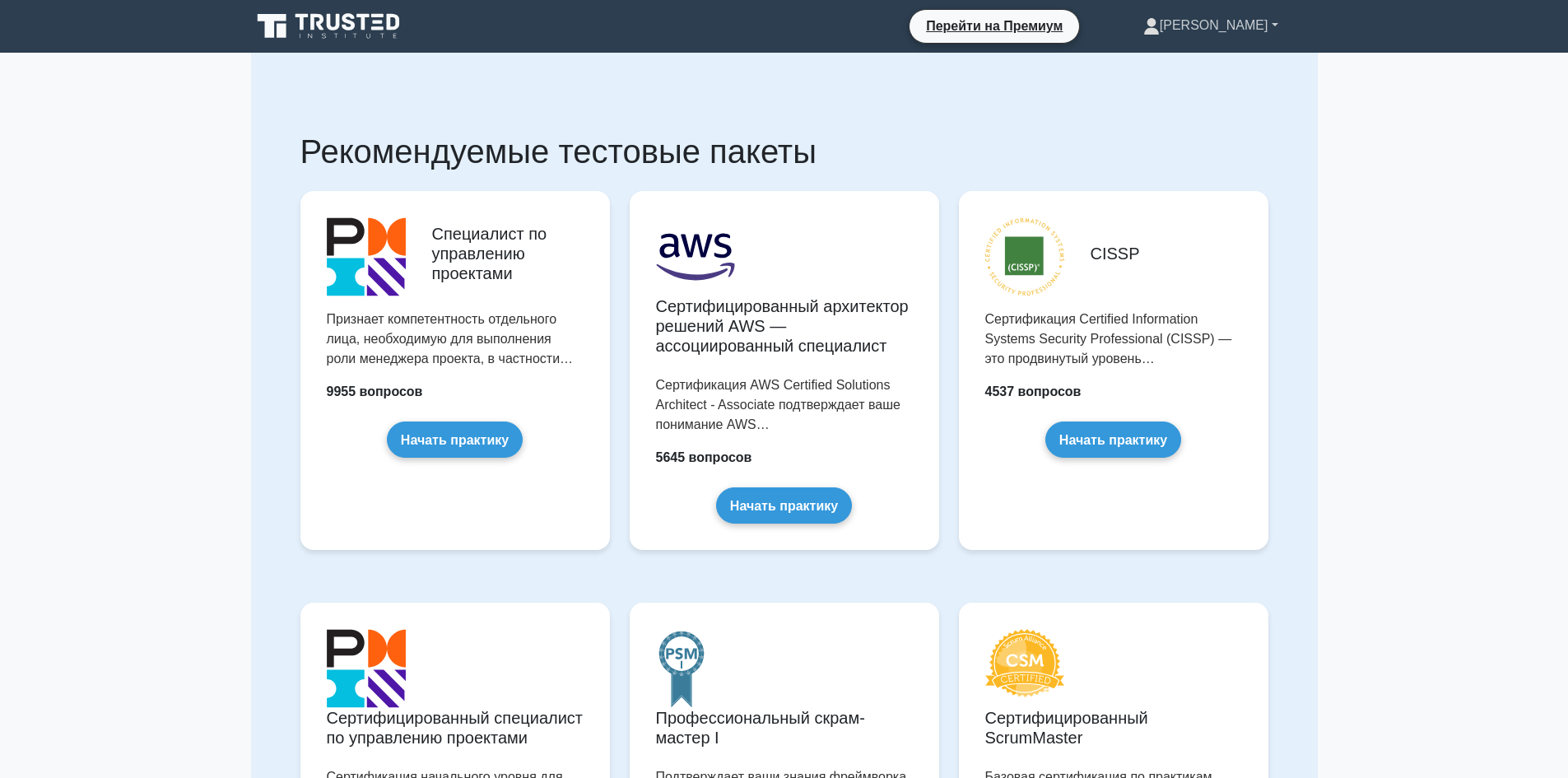
click at [1286, 23] on link "[PERSON_NAME]" at bounding box center [1212, 26] width 214 height 33
